Goal: Task Accomplishment & Management: Manage account settings

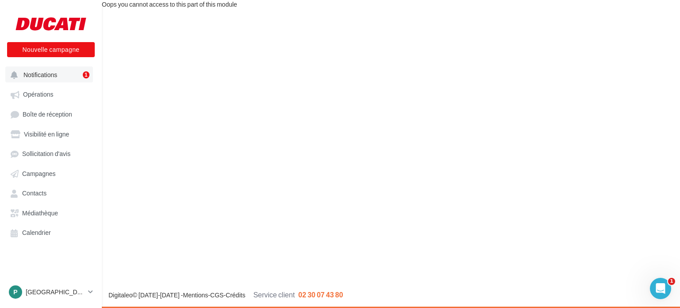
click at [51, 73] on span "Notifications" at bounding box center [40, 75] width 34 height 8
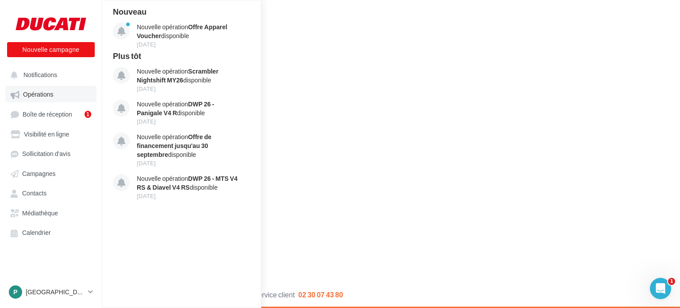
click at [32, 95] on span "Opérations" at bounding box center [38, 95] width 30 height 8
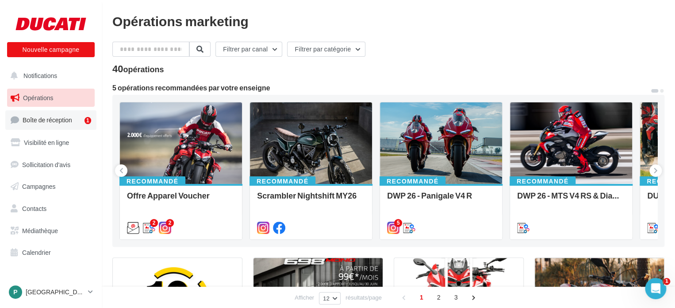
click at [43, 122] on span "Boîte de réception" at bounding box center [48, 120] width 50 height 8
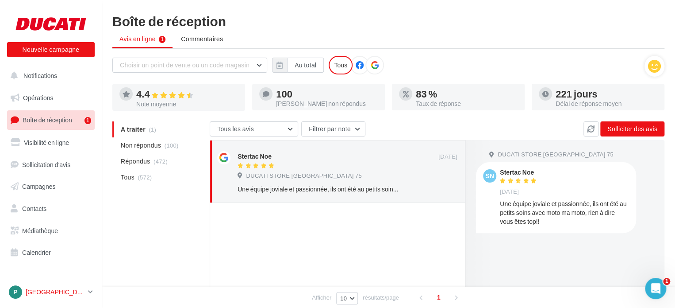
click at [34, 290] on p "[GEOGRAPHIC_DATA]" at bounding box center [55, 291] width 59 height 9
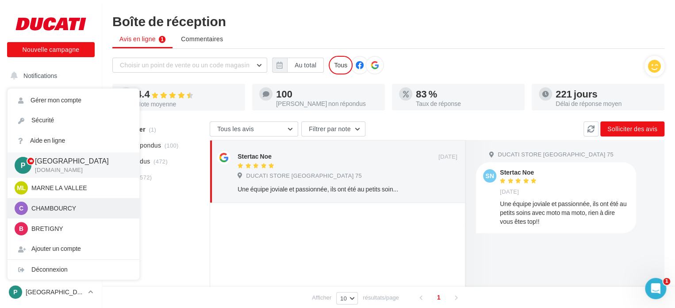
click at [55, 204] on p "CHAMBOURCY" at bounding box center [79, 208] width 97 height 9
